Goal: Task Accomplishment & Management: Manage account settings

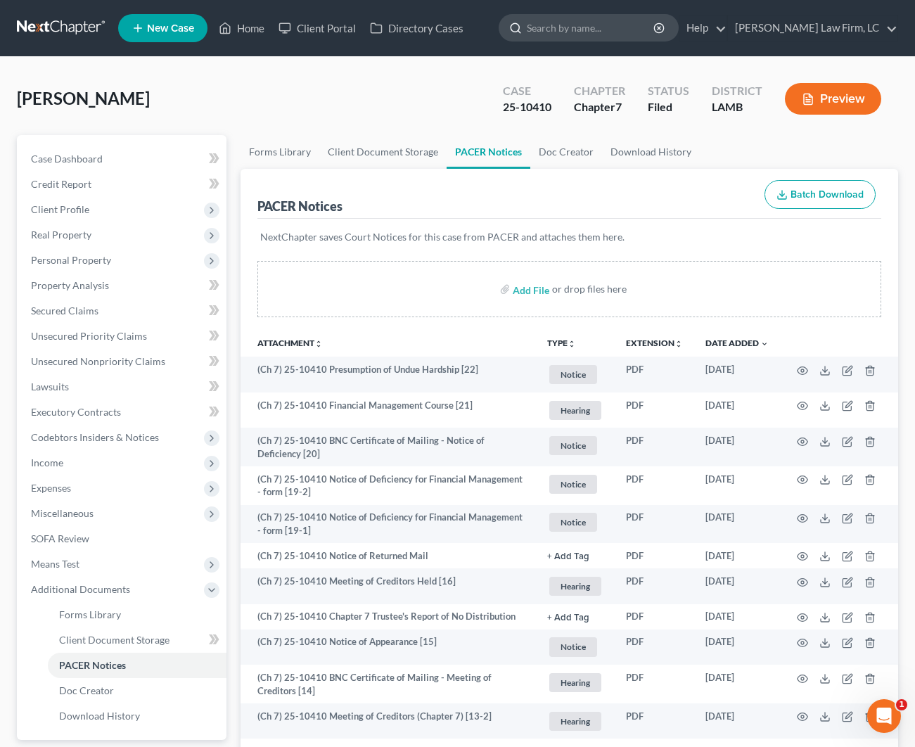
scroll to position [1, 0]
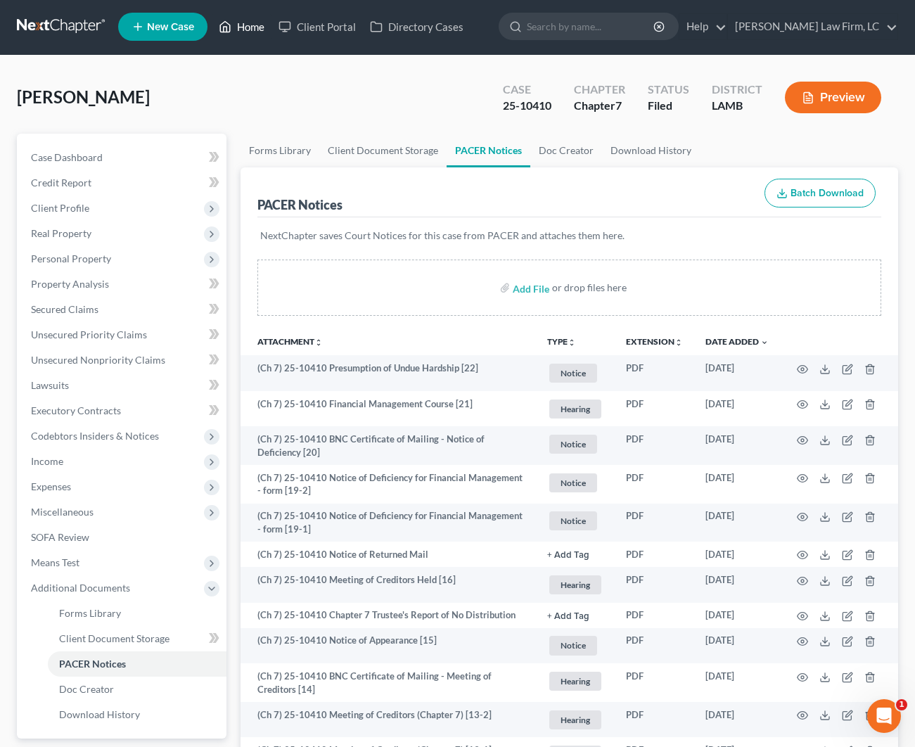
click at [246, 23] on link "Home" at bounding box center [242, 26] width 60 height 25
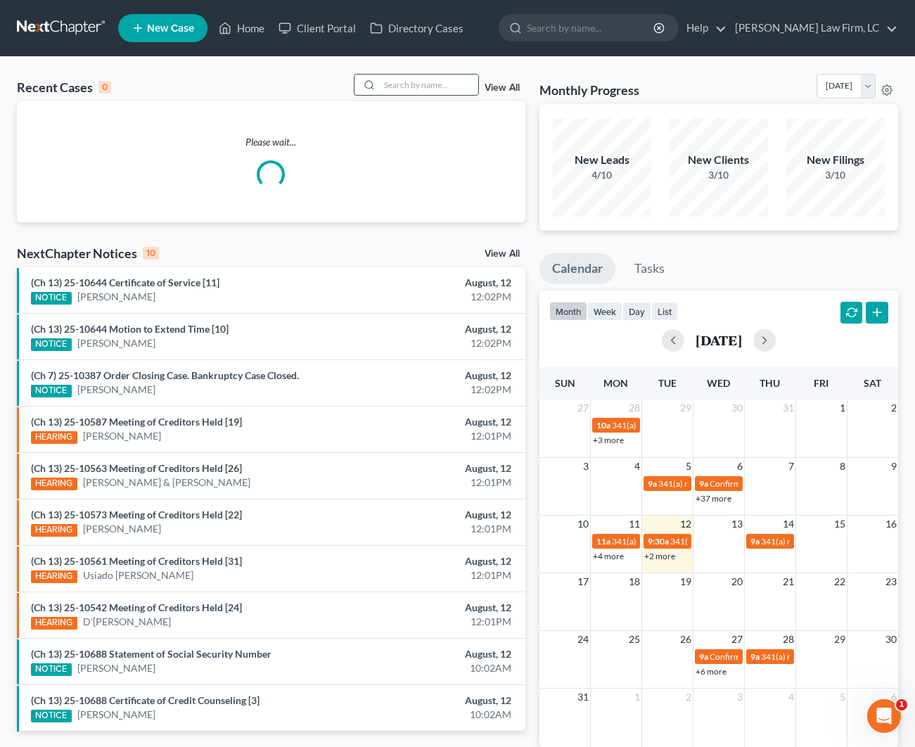
click at [394, 83] on input "search" at bounding box center [429, 85] width 98 height 20
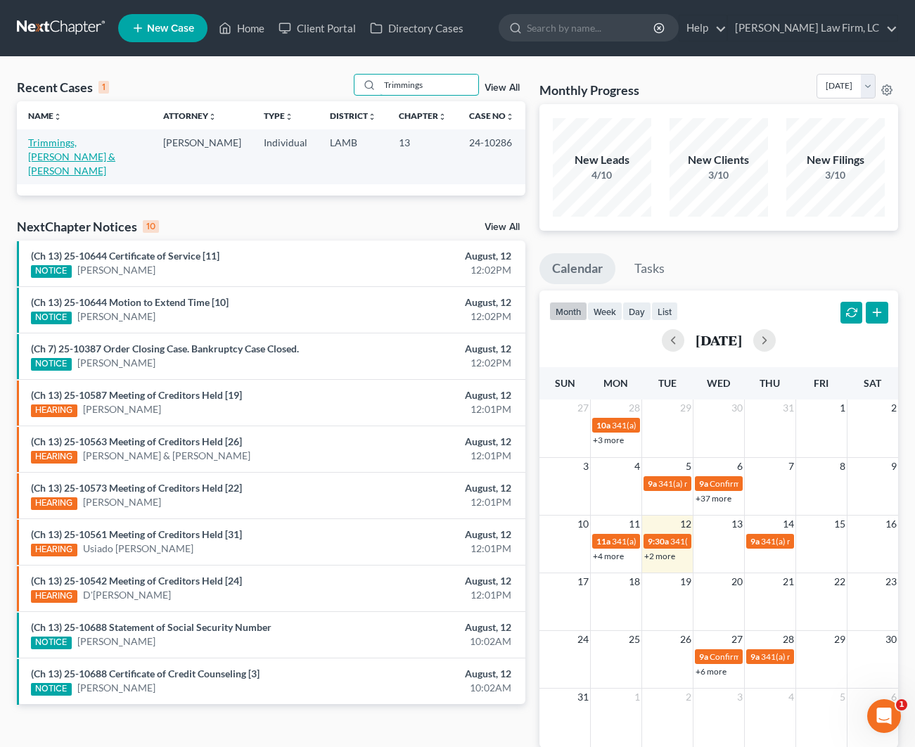
type input "Trimmings"
click at [66, 146] on link "Trimmings, [PERSON_NAME] & [PERSON_NAME]" at bounding box center [71, 156] width 87 height 40
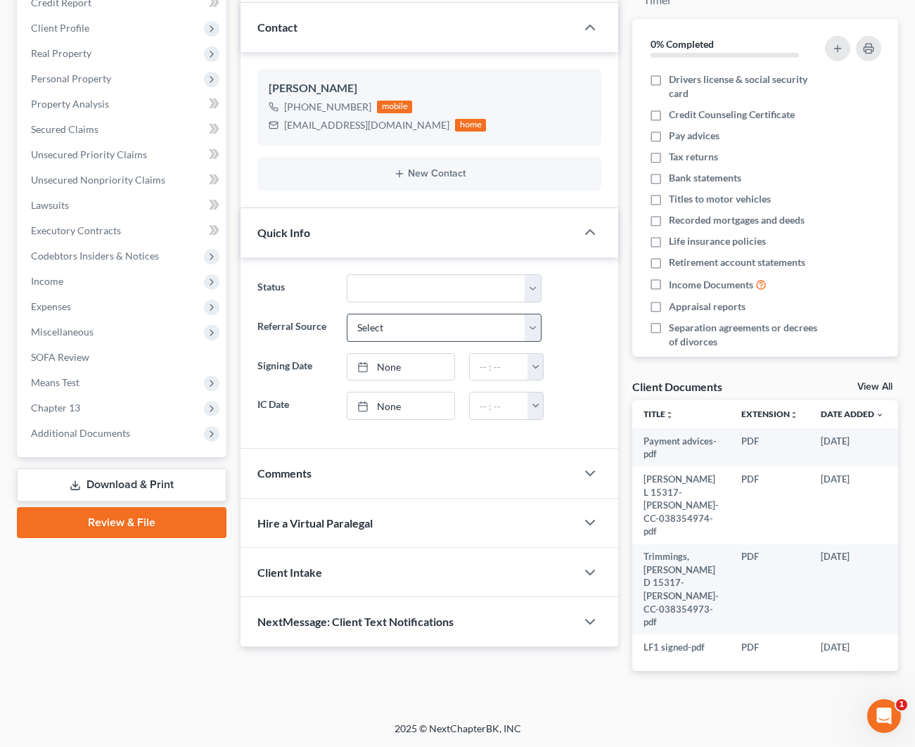
scroll to position [191, 0]
click at [379, 468] on div "Comments" at bounding box center [409, 473] width 336 height 49
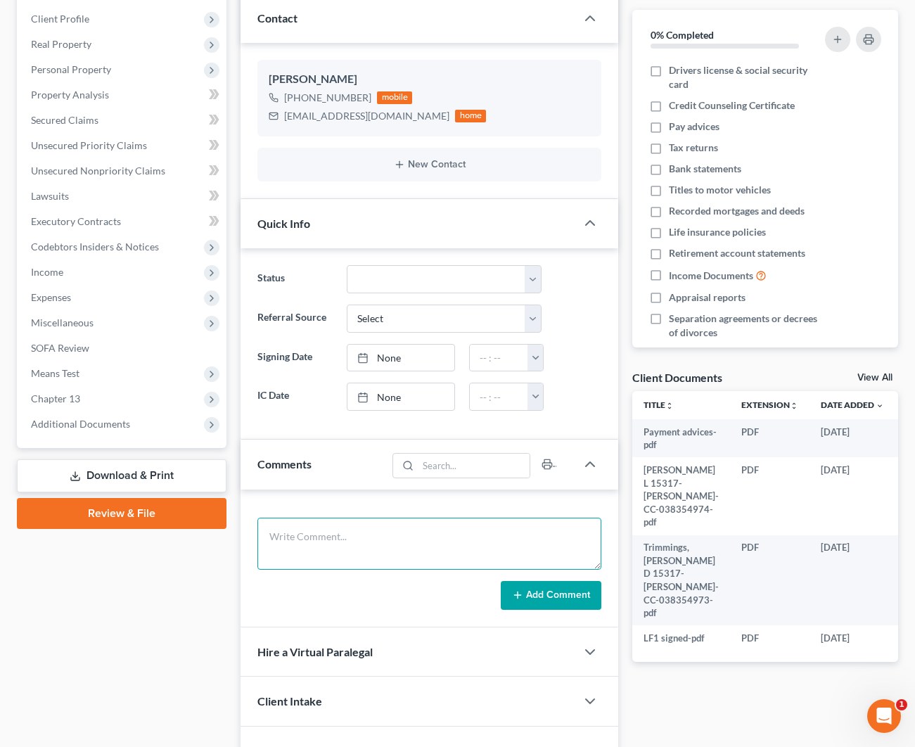
click at [339, 537] on textarea at bounding box center [429, 544] width 344 height 52
type textarea "OFN 2389"
click at [538, 598] on button "Add Comment" at bounding box center [551, 596] width 101 height 30
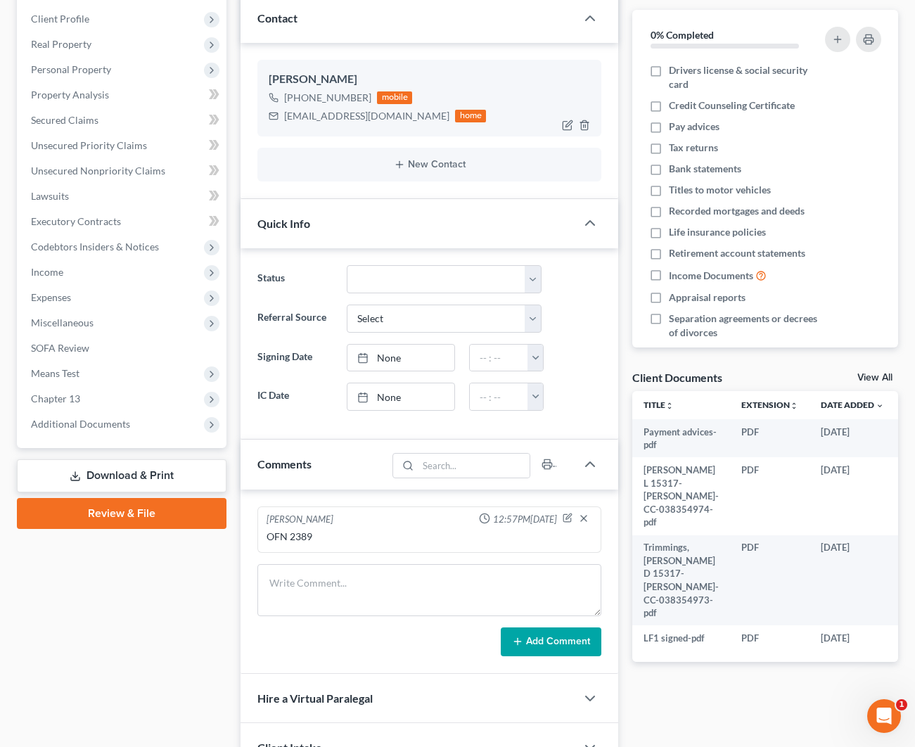
drag, startPoint x: 368, startPoint y: 96, endPoint x: 298, endPoint y: 102, distance: 70.6
click at [298, 102] on div "[PHONE_NUMBER] mobile" at bounding box center [377, 98] width 217 height 18
copy div "[PHONE_NUMBER]"
drag, startPoint x: 389, startPoint y: 115, endPoint x: 288, endPoint y: 119, distance: 101.4
click at [284, 119] on div "[EMAIL_ADDRESS][DOMAIN_NAME] home" at bounding box center [377, 116] width 217 height 18
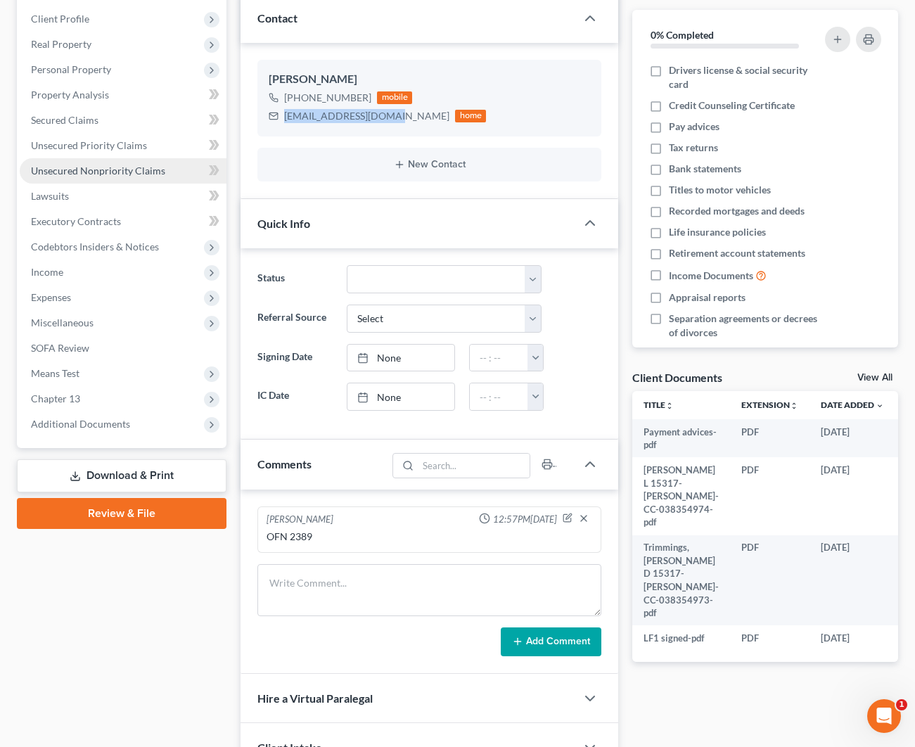
copy div "[EMAIL_ADDRESS][DOMAIN_NAME]"
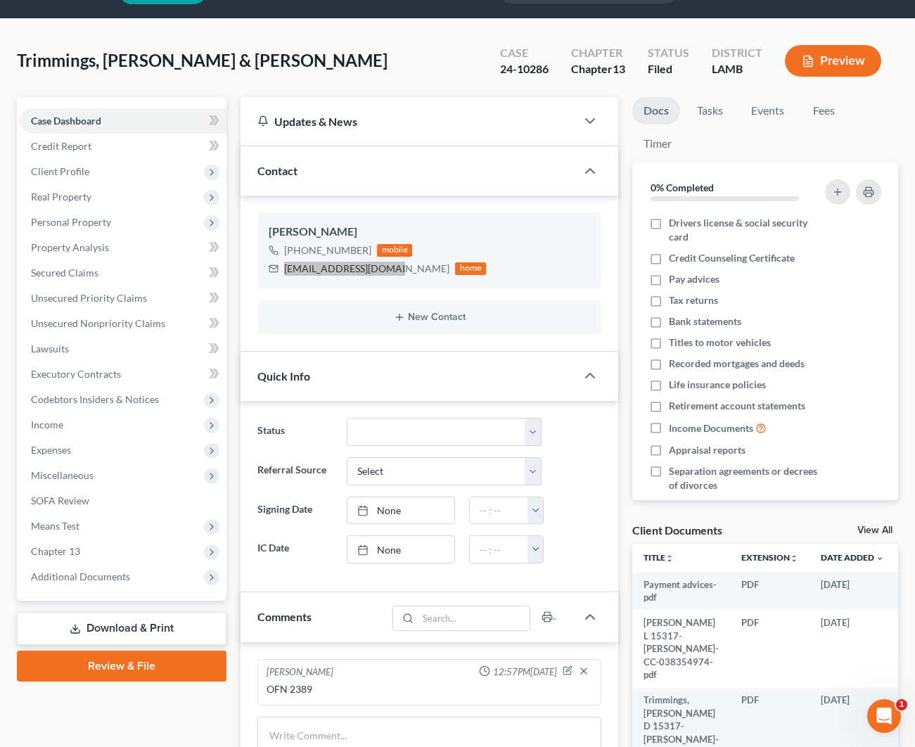
scroll to position [38, 0]
drag, startPoint x: 547, startPoint y: 66, endPoint x: 489, endPoint y: 75, distance: 59.1
click at [489, 73] on div "Case 24-10286" at bounding box center [524, 63] width 71 height 42
copy div "24-10286"
click at [84, 153] on link "Credit Report" at bounding box center [123, 146] width 207 height 25
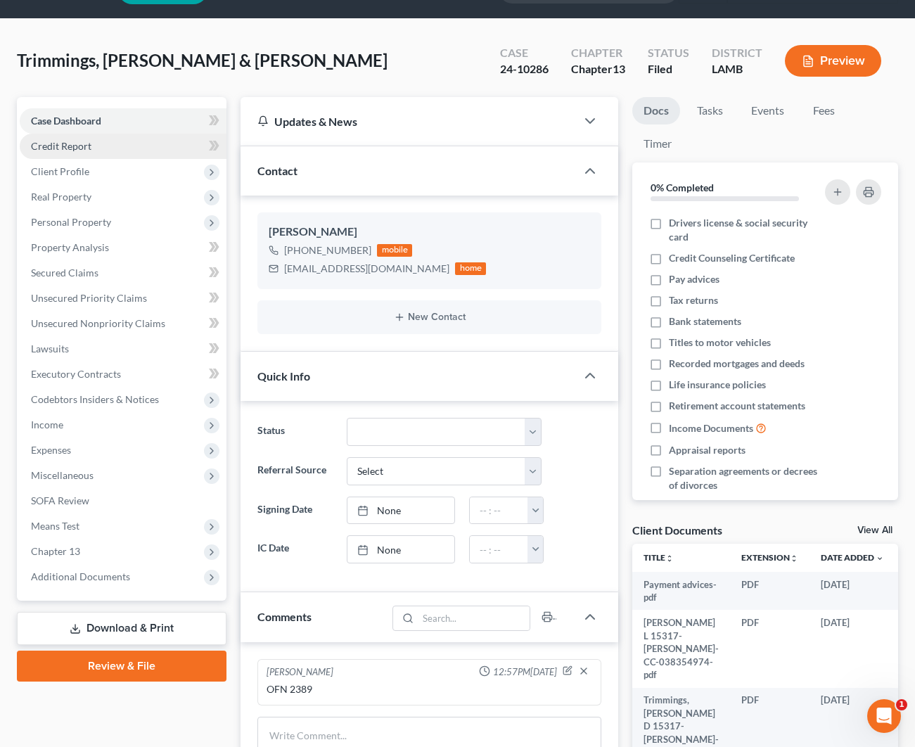
drag, startPoint x: 97, startPoint y: 174, endPoint x: 110, endPoint y: 185, distance: 16.5
click at [97, 174] on span "Client Profile" at bounding box center [123, 171] width 207 height 25
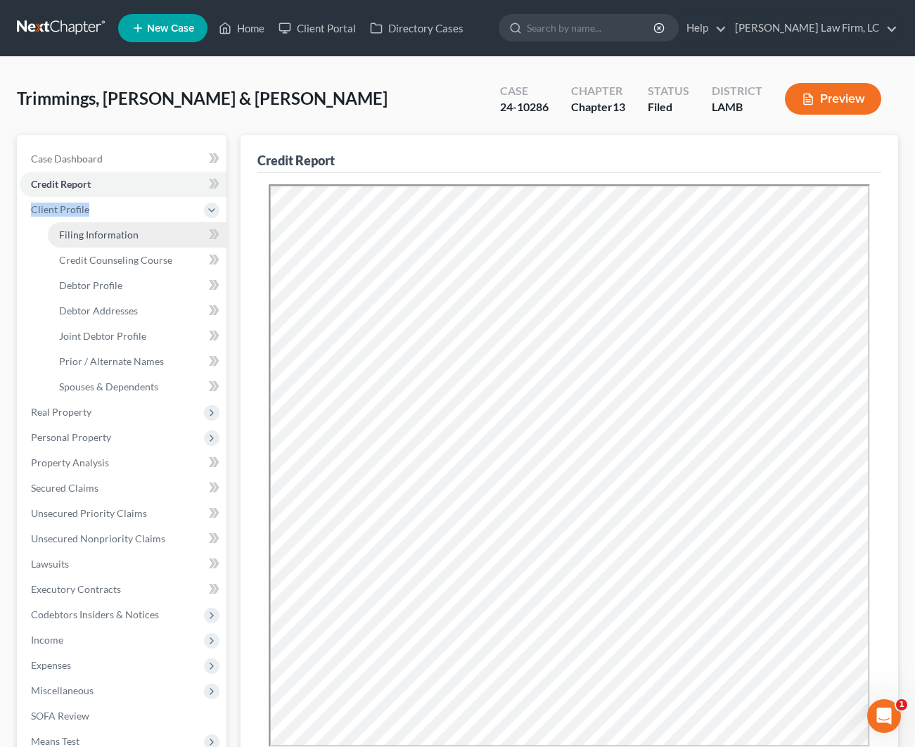
click at [97, 236] on span "Filing Information" at bounding box center [99, 235] width 80 height 12
select select "1"
select select "3"
select select "19"
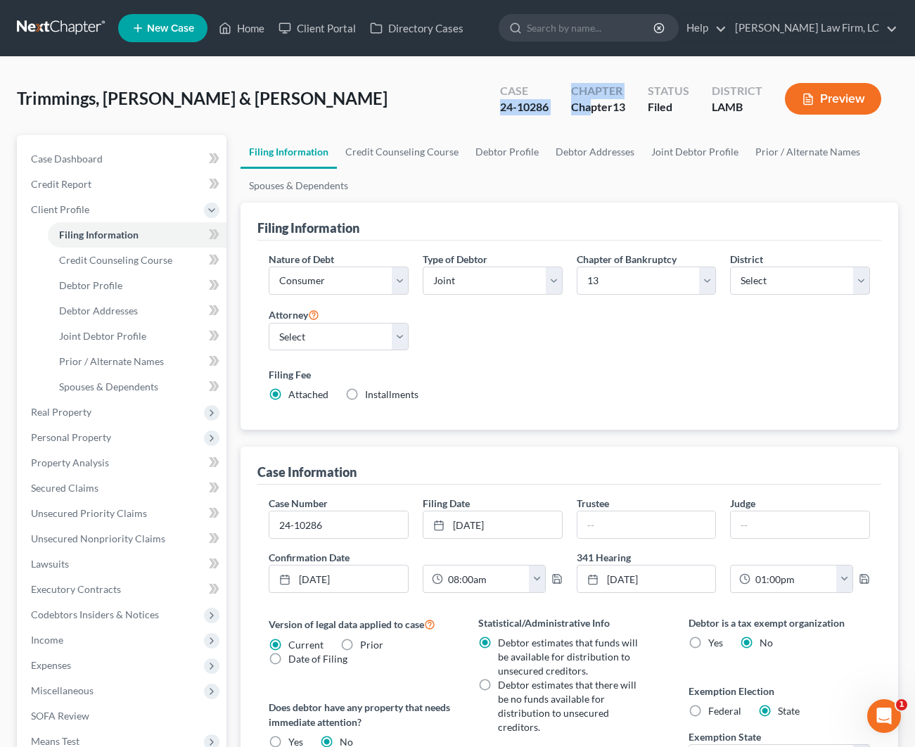
drag, startPoint x: 495, startPoint y: 102, endPoint x: 591, endPoint y: 110, distance: 96.1
click at [591, 110] on div "Case 24-10286 Chapter Chapter 13 Status Filed District [GEOGRAPHIC_DATA]" at bounding box center [693, 101] width 409 height 42
click at [566, 112] on div "Chapter Chapter 13" at bounding box center [598, 101] width 77 height 42
drag, startPoint x: 561, startPoint y: 111, endPoint x: 476, endPoint y: 107, distance: 85.2
click at [476, 107] on div "Trimmings, [PERSON_NAME] & [PERSON_NAME] Upgraded Case 24-10286 Chapter Chapter…" at bounding box center [458, 104] width 882 height 61
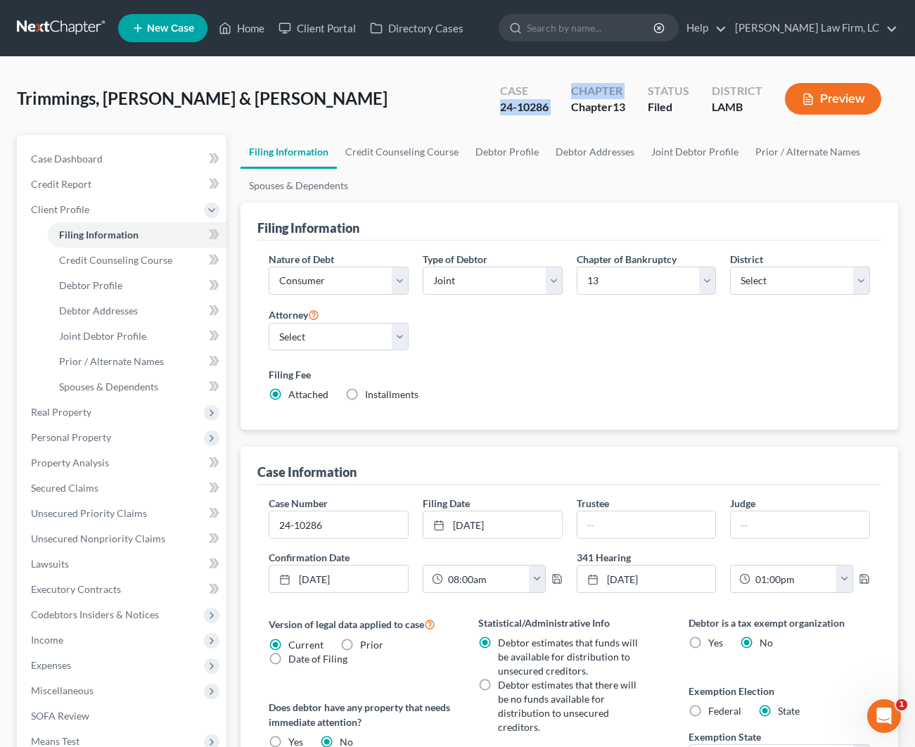
click at [474, 104] on div "Trimmings, [PERSON_NAME] & [PERSON_NAME] Upgraded Case 24-10286 Chapter Chapter…" at bounding box center [458, 104] width 882 height 61
click at [250, 22] on link "Home" at bounding box center [242, 27] width 60 height 25
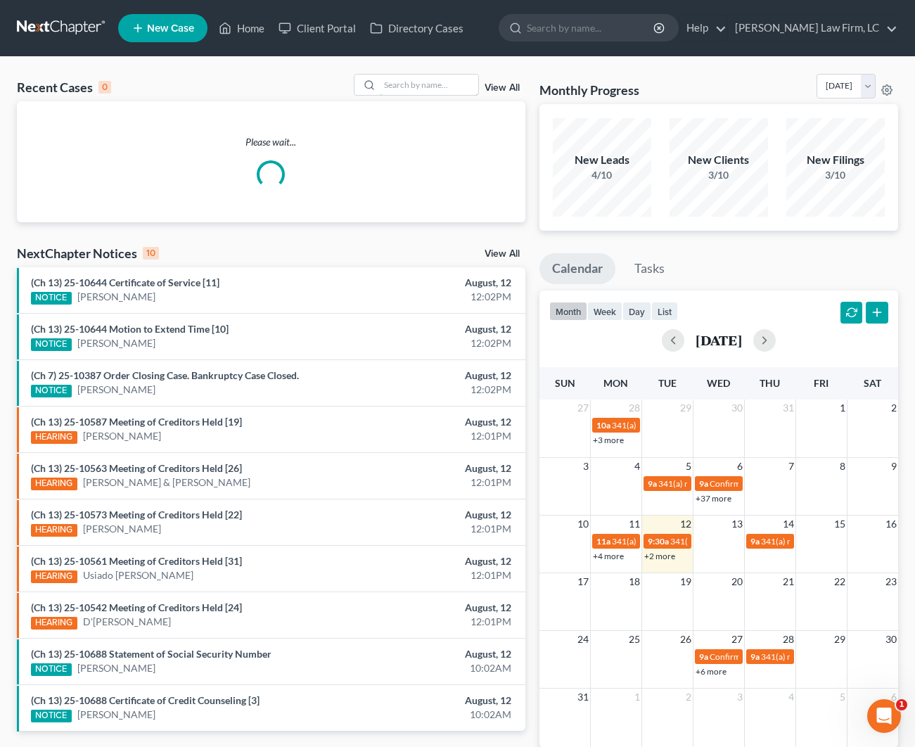
drag, startPoint x: 419, startPoint y: 82, endPoint x: 418, endPoint y: 73, distance: 9.2
click at [418, 82] on input "search" at bounding box center [429, 85] width 98 height 20
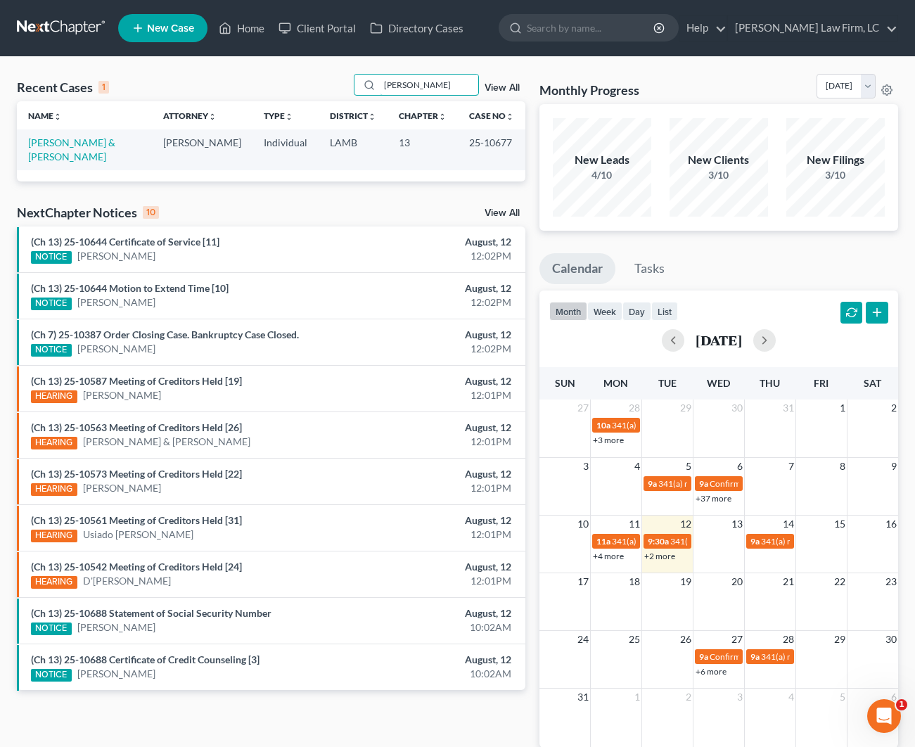
scroll to position [4, 0]
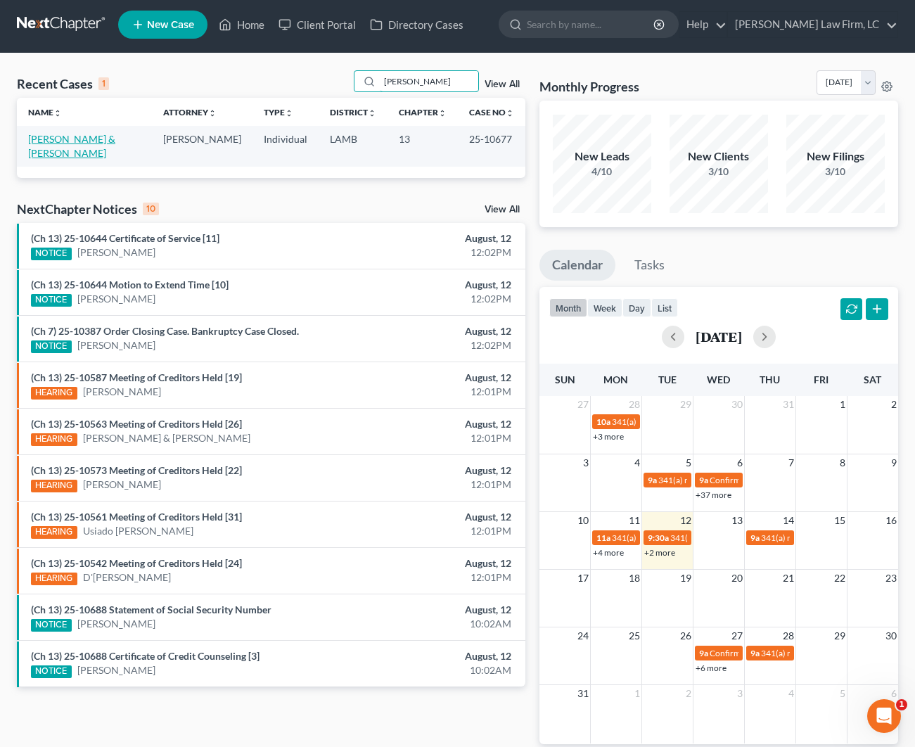
type input "[PERSON_NAME]"
click at [80, 139] on link "[PERSON_NAME] & [PERSON_NAME]" at bounding box center [71, 146] width 87 height 26
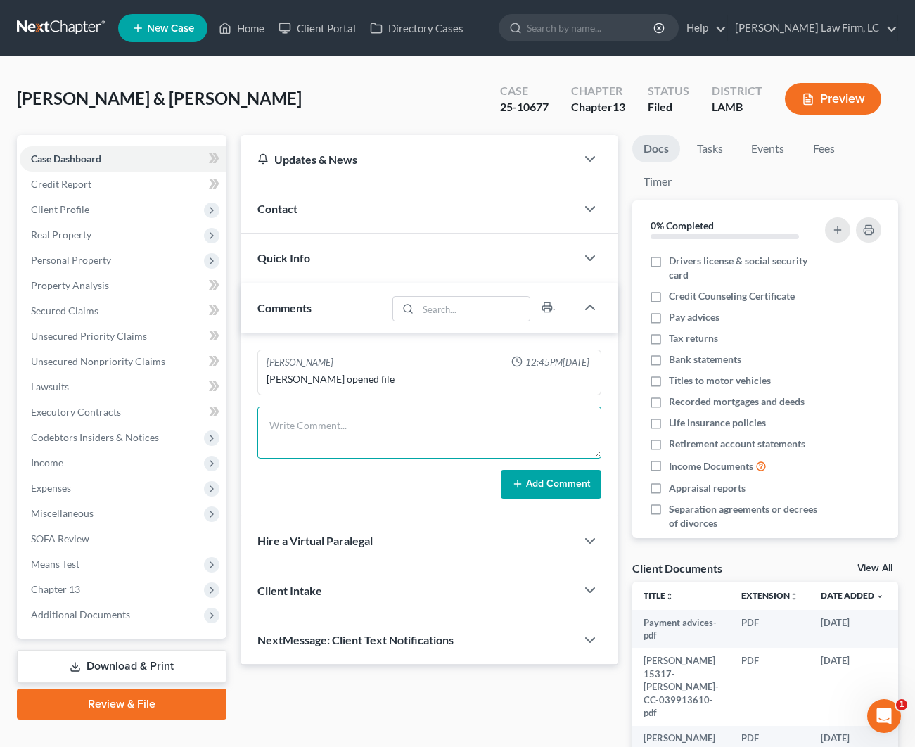
click at [289, 426] on textarea at bounding box center [429, 433] width 344 height 52
type textarea "OFN 2771"
click at [552, 481] on button "Add Comment" at bounding box center [551, 485] width 101 height 30
